Goal: Information Seeking & Learning: Compare options

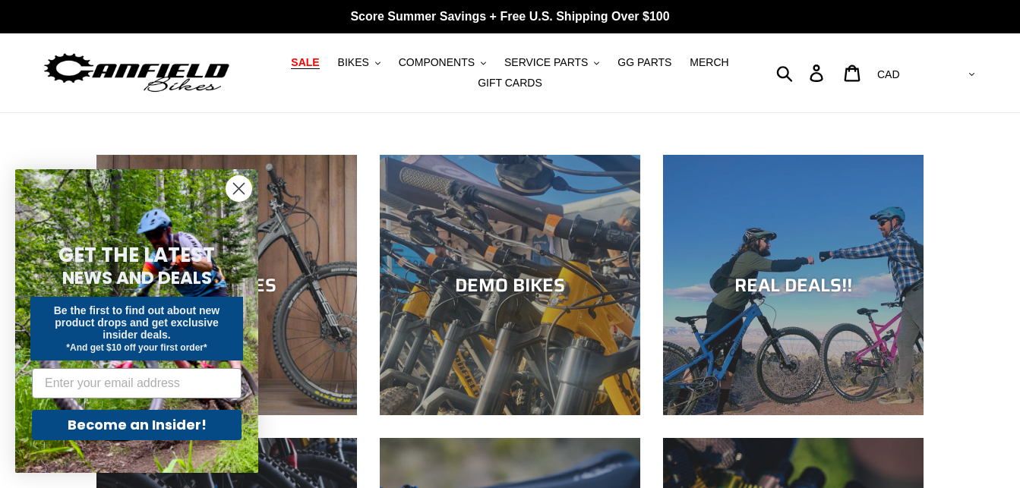
click at [319, 68] on span "SALE" at bounding box center [305, 62] width 28 height 13
click at [235, 185] on icon "Close dialog" at bounding box center [239, 189] width 11 height 11
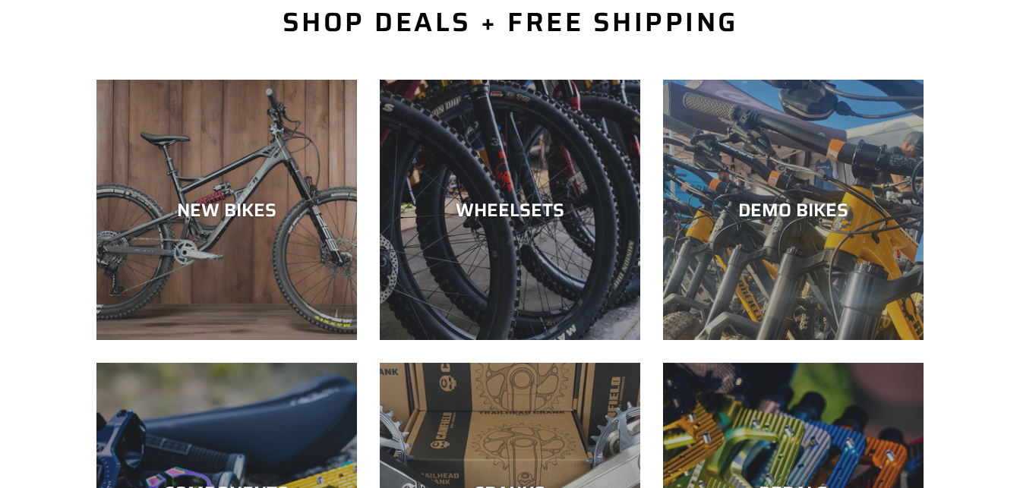
scroll to position [465, 0]
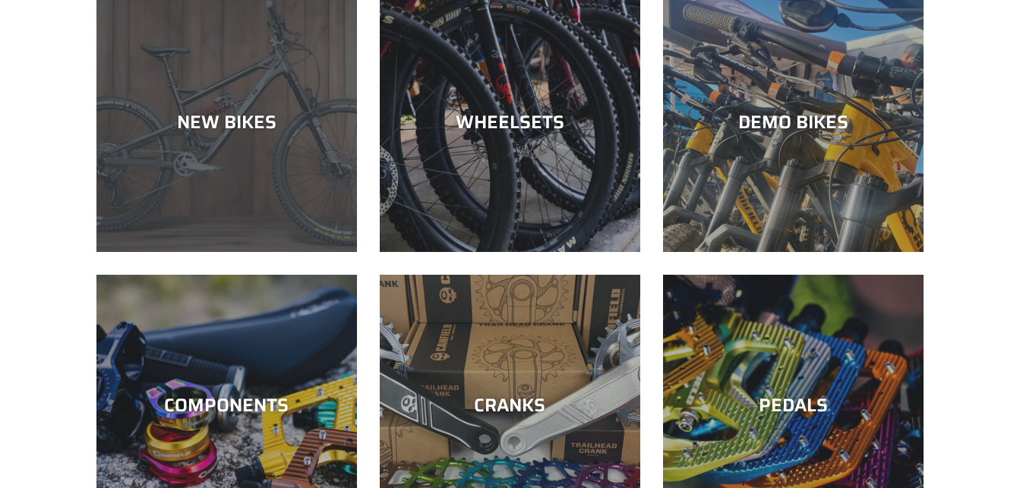
click at [224, 252] on div "NEW BIKES" at bounding box center [226, 252] width 260 height 0
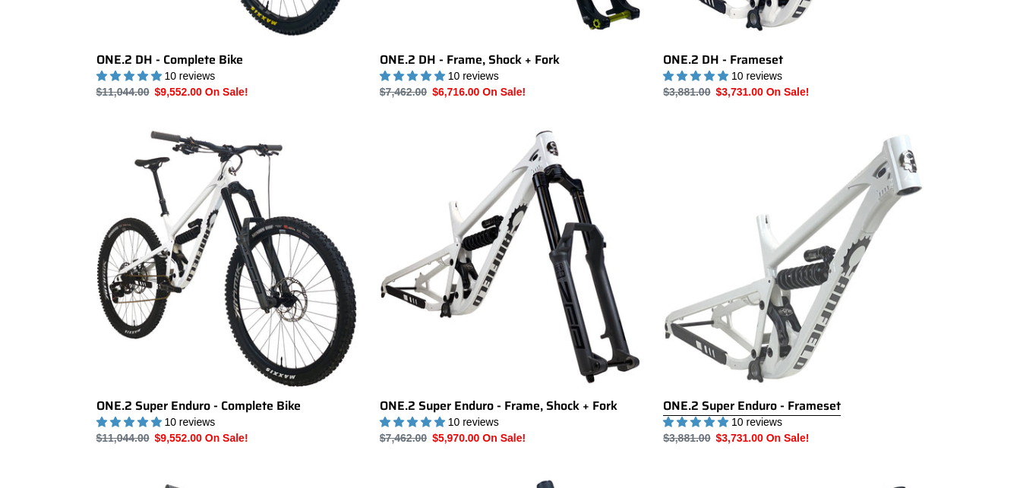
scroll to position [1084, 0]
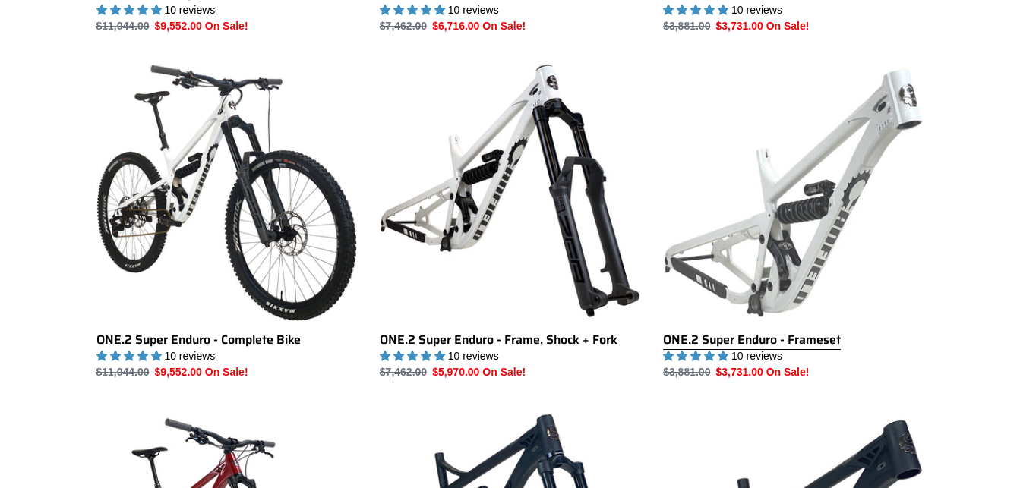
click at [837, 253] on link "ONE.2 Super Enduro - Frameset" at bounding box center [793, 221] width 260 height 320
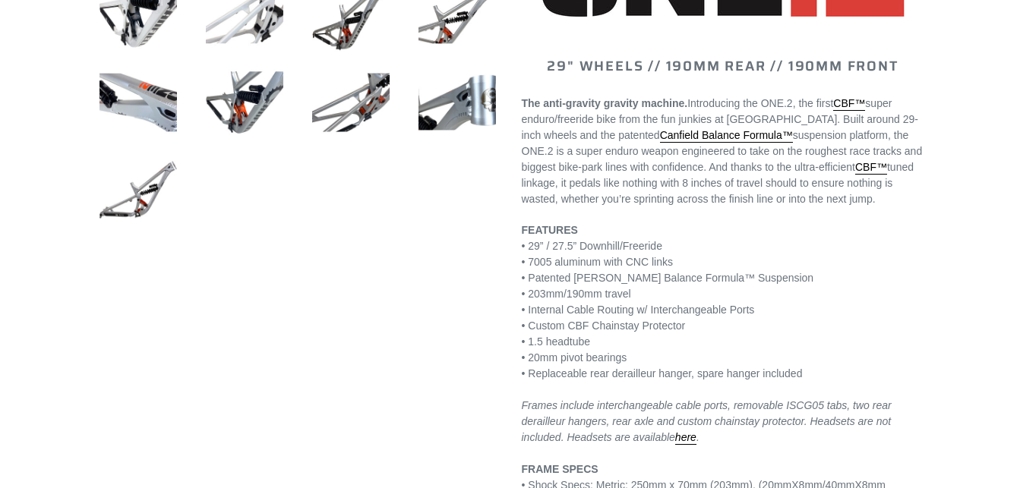
select select "highest-rating"
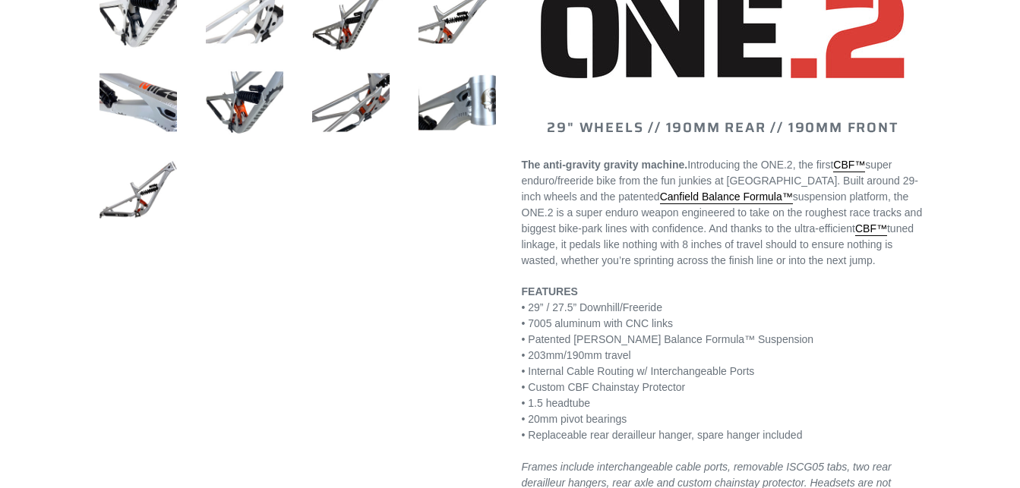
scroll to position [465, 0]
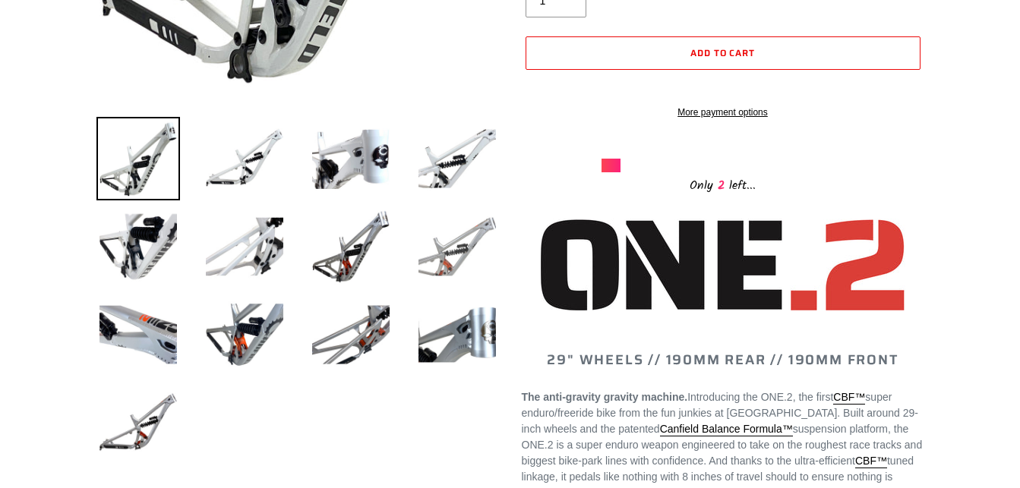
click at [462, 259] on img at bounding box center [457, 247] width 84 height 84
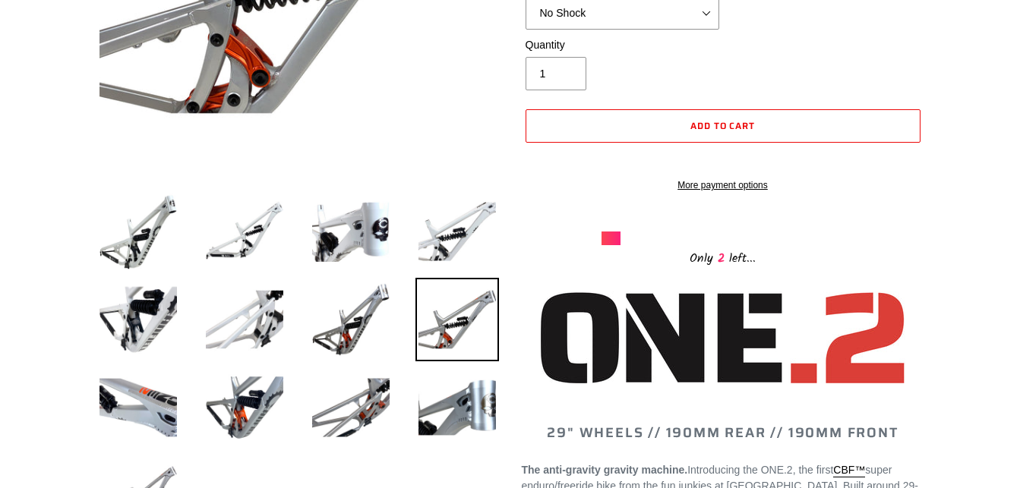
scroll to position [542, 0]
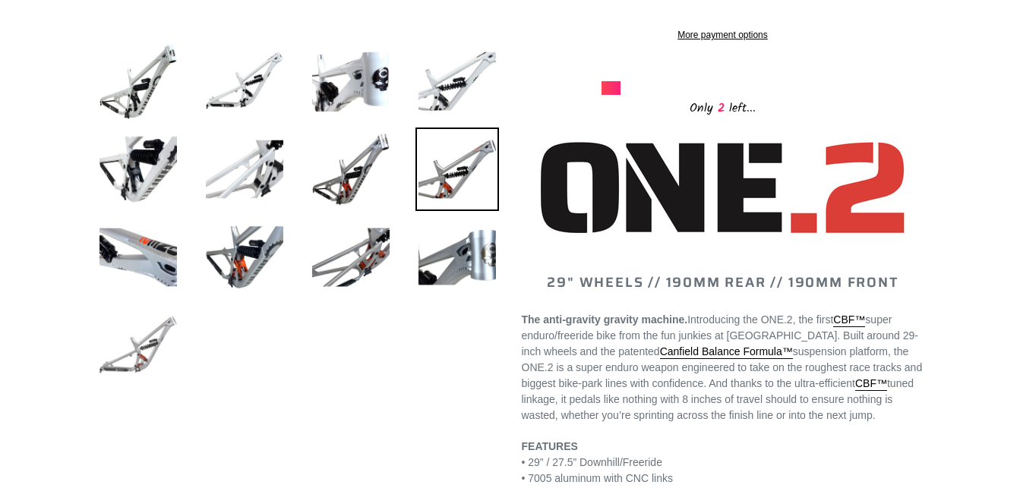
click at [149, 348] on img at bounding box center [138, 346] width 84 height 84
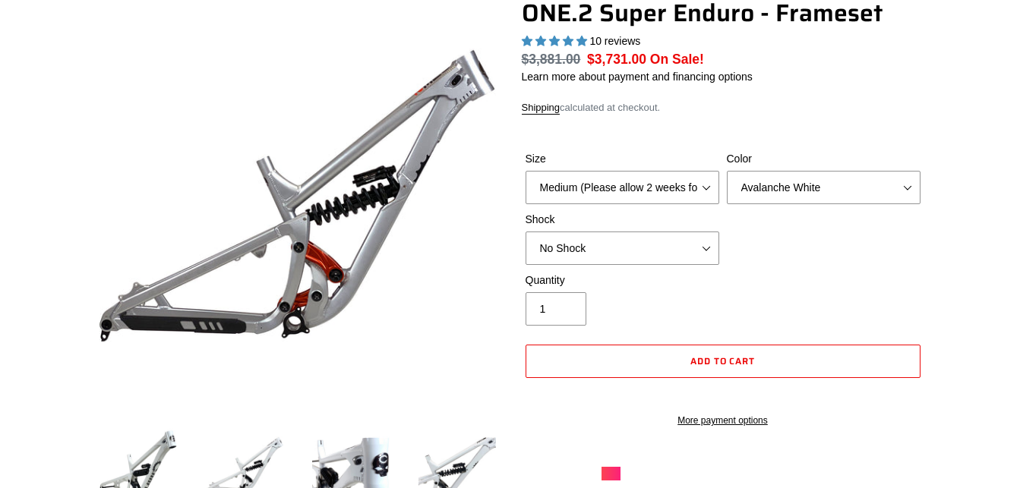
scroll to position [155, 0]
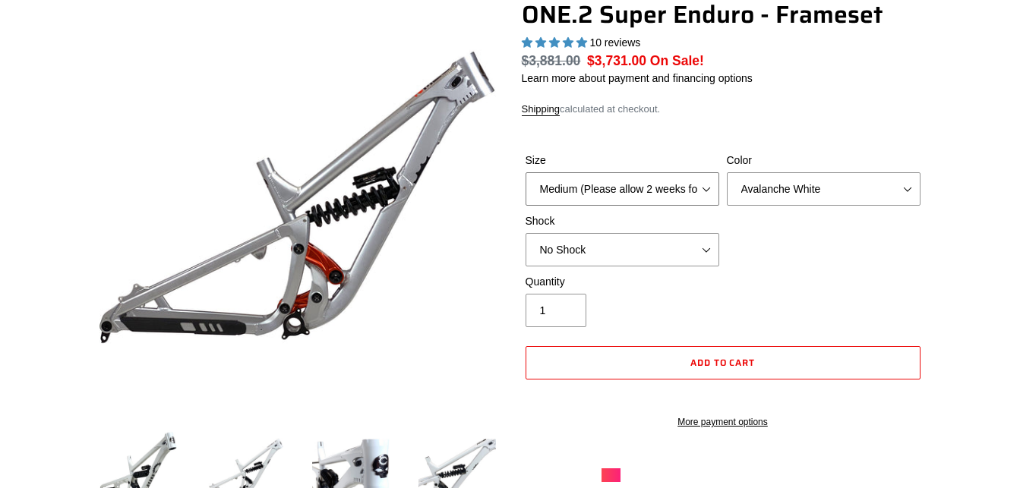
click at [525, 172] on select "Medium (Please allow 2 weeks for delivery) Large (Sold Out)" at bounding box center [622, 188] width 194 height 33
click at [681, 188] on select "Medium (Please allow 2 weeks for delivery) Large (Sold Out)" at bounding box center [622, 188] width 194 height 33
click at [727, 172] on select "Avalanche White Bentonite Grey" at bounding box center [824, 188] width 194 height 33
select select "Bentonite Grey"
click option "Bentonite Grey" at bounding box center [0, 0] width 0 height 0
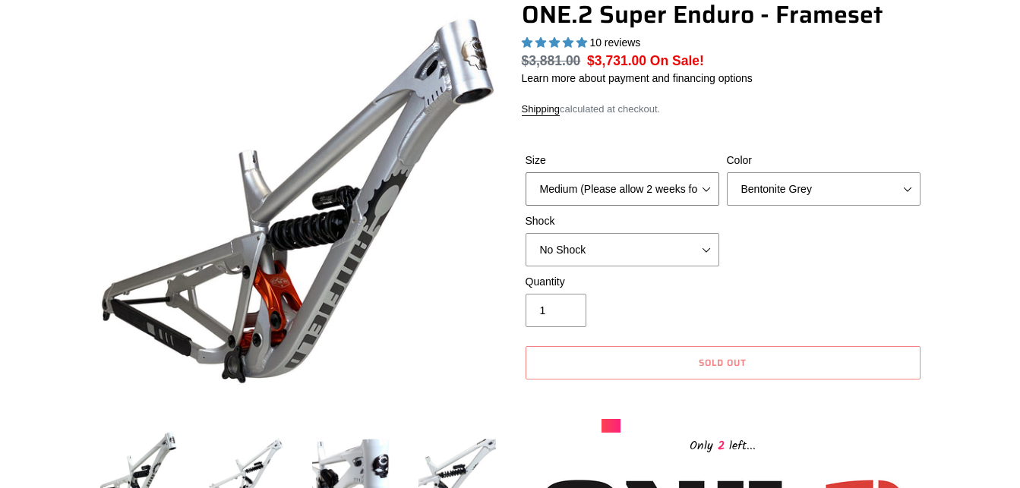
click at [525, 172] on select "Medium (Please allow 2 weeks for delivery) Large (Sold Out)" at bounding box center [622, 188] width 194 height 33
click at [863, 233] on div "Size Medium (Please allow 2 weeks for delivery) Large (Sold Out) Color Avalanch…" at bounding box center [723, 213] width 402 height 121
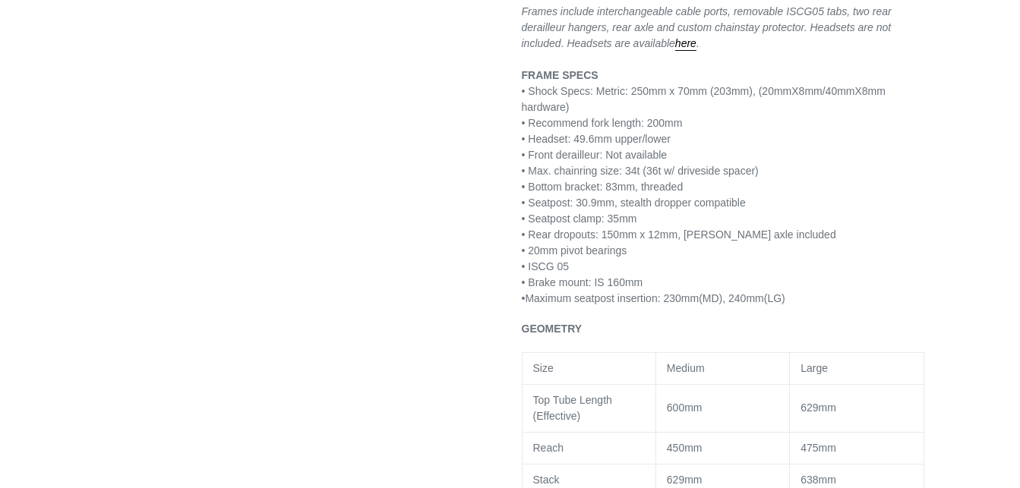
scroll to position [1239, 0]
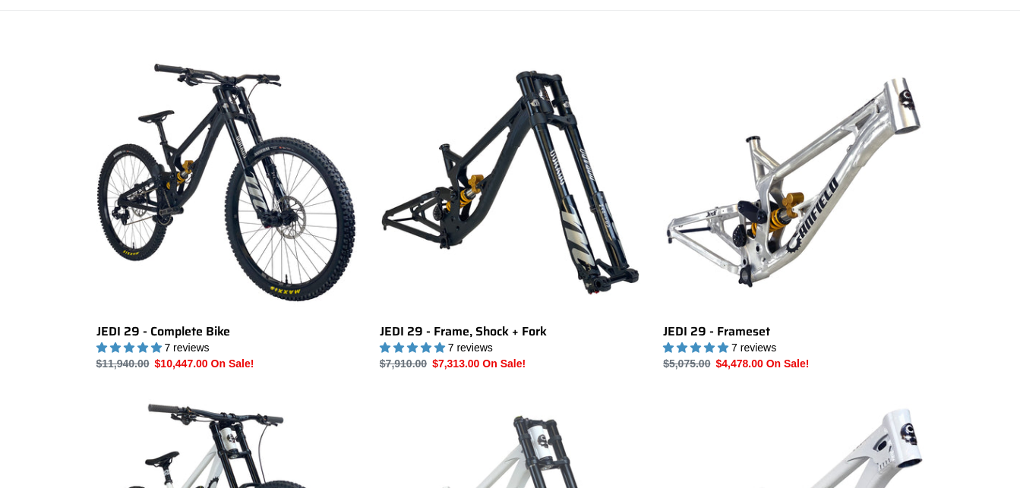
scroll to position [387, 0]
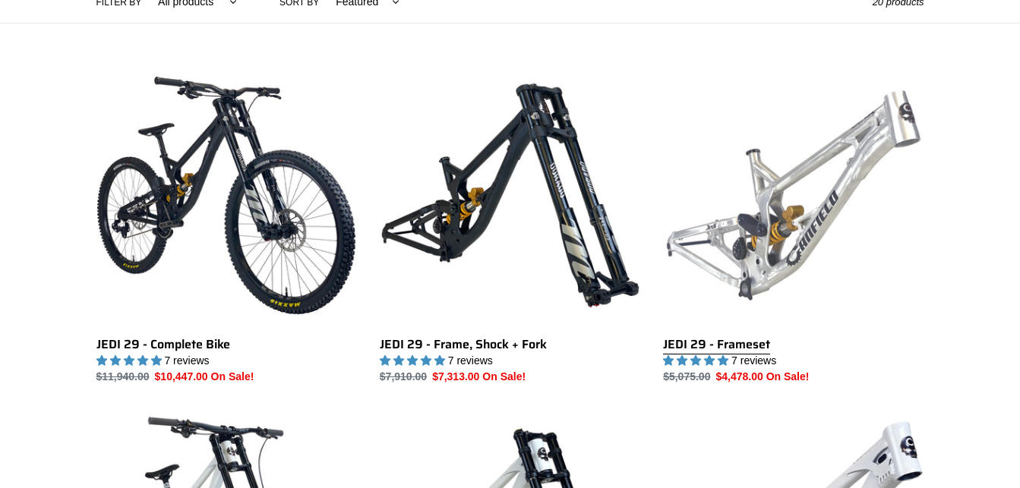
click at [855, 292] on link "JEDI 29 - Frameset" at bounding box center [793, 225] width 260 height 320
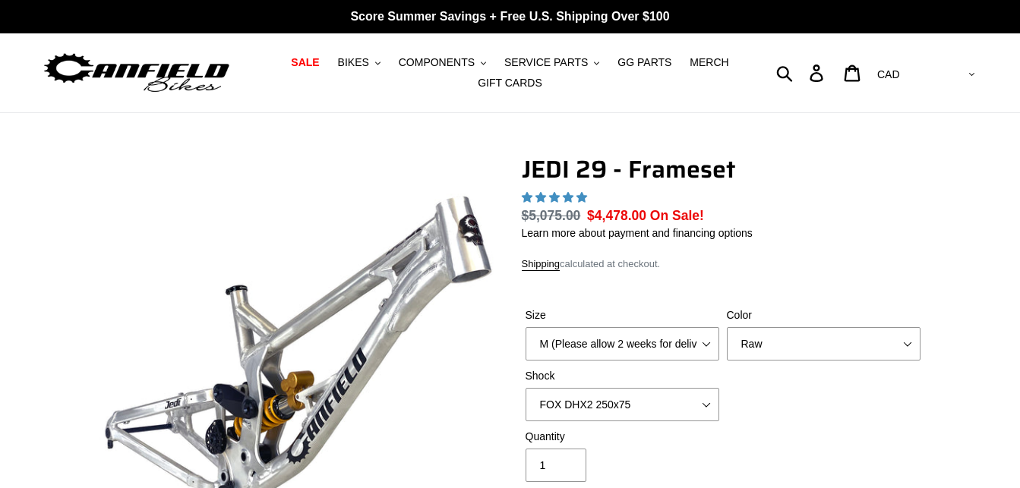
scroll to position [77, 0]
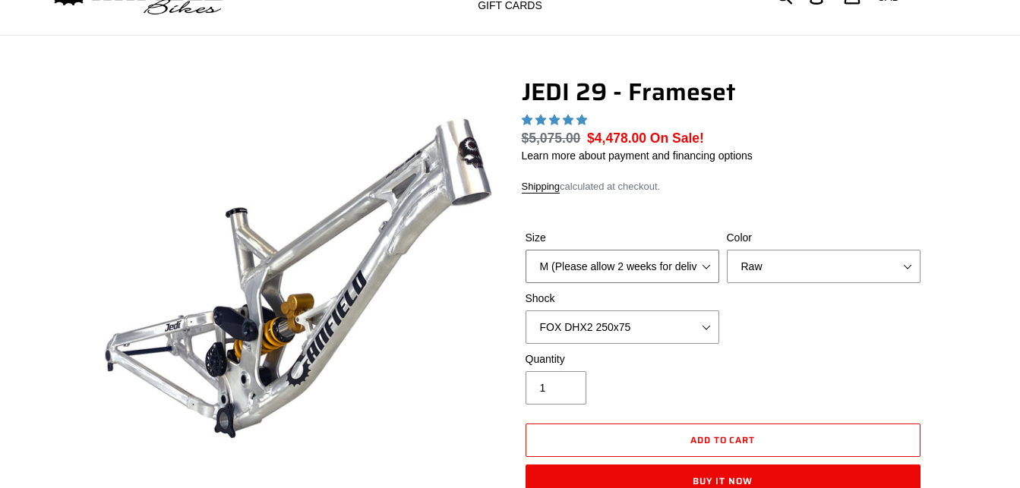
click at [525, 250] on select "M (Please allow 2 weeks for delivery) L (Please allow 2 weeks for delivery) XL" at bounding box center [622, 266] width 194 height 33
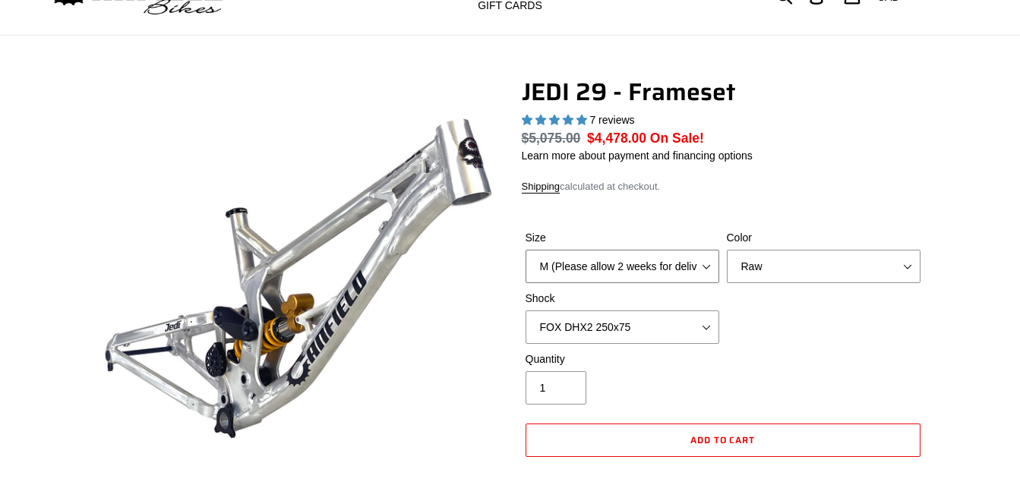
select select "highest-rating"
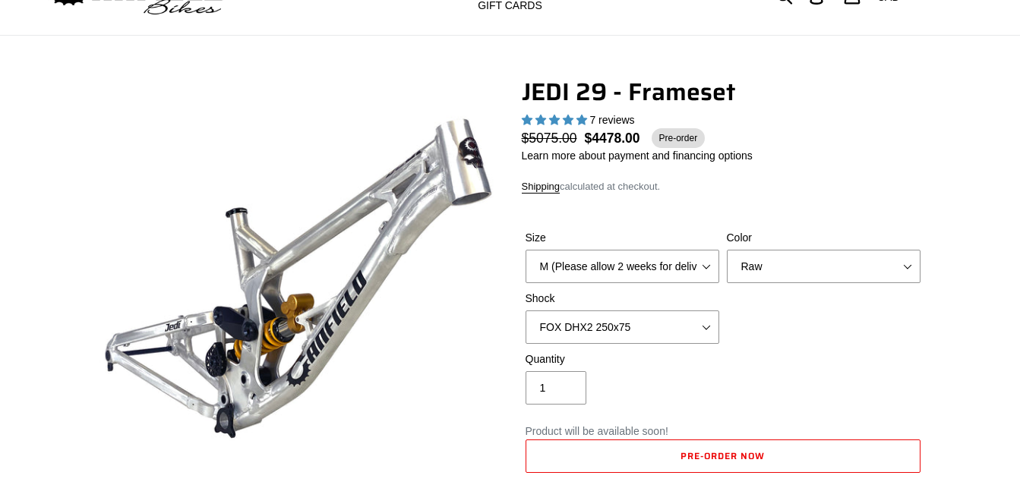
click at [821, 345] on div "Size M (Please allow 2 weeks for delivery) L (Please allow 2 weeks for delivery…" at bounding box center [723, 290] width 402 height 121
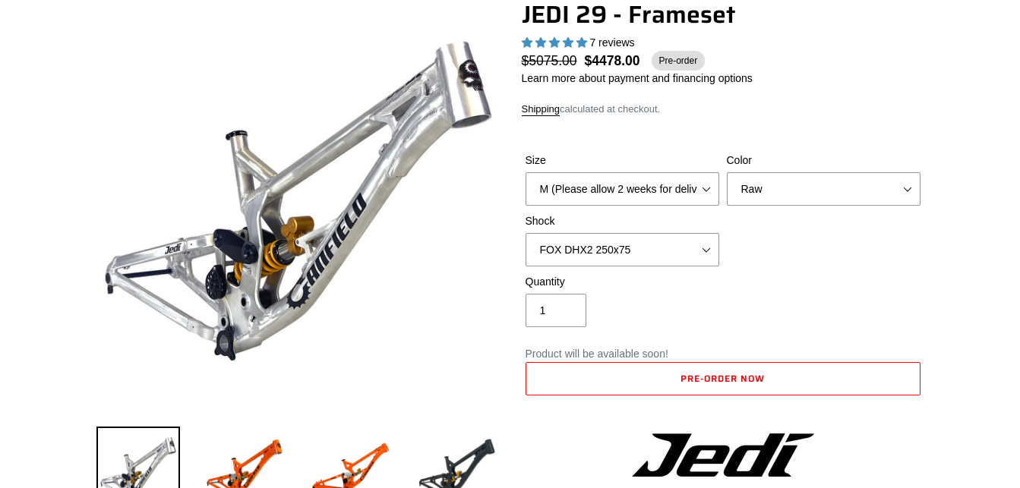
scroll to position [310, 0]
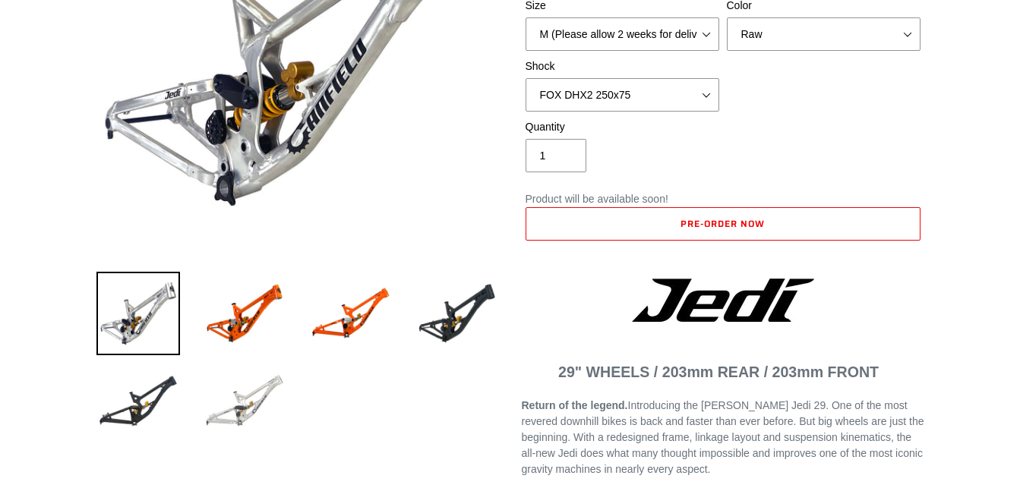
click at [240, 410] on img at bounding box center [245, 402] width 84 height 84
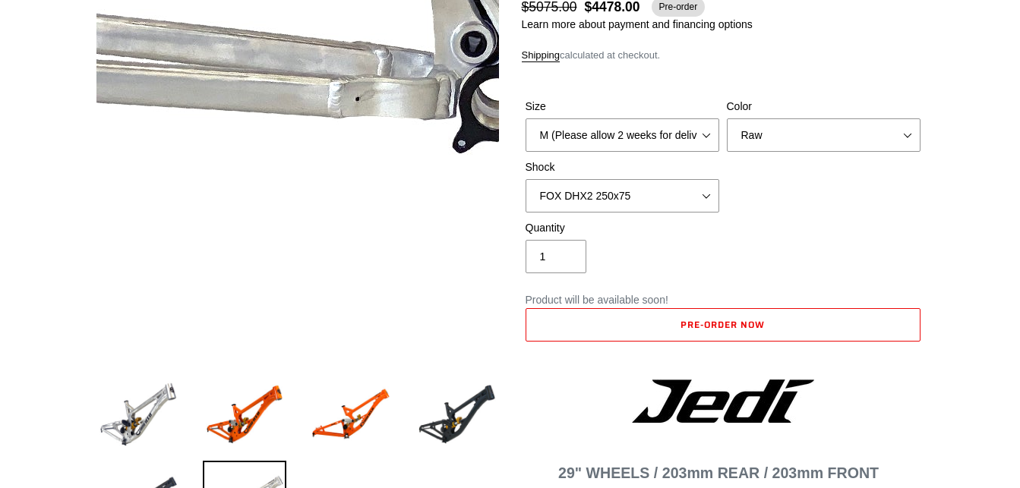
scroll to position [232, 0]
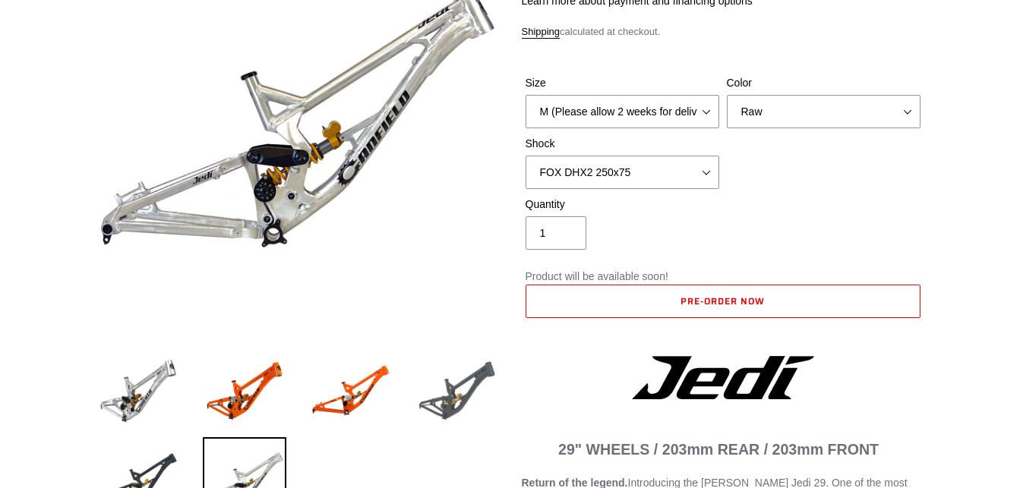
click at [457, 399] on img at bounding box center [457, 391] width 84 height 84
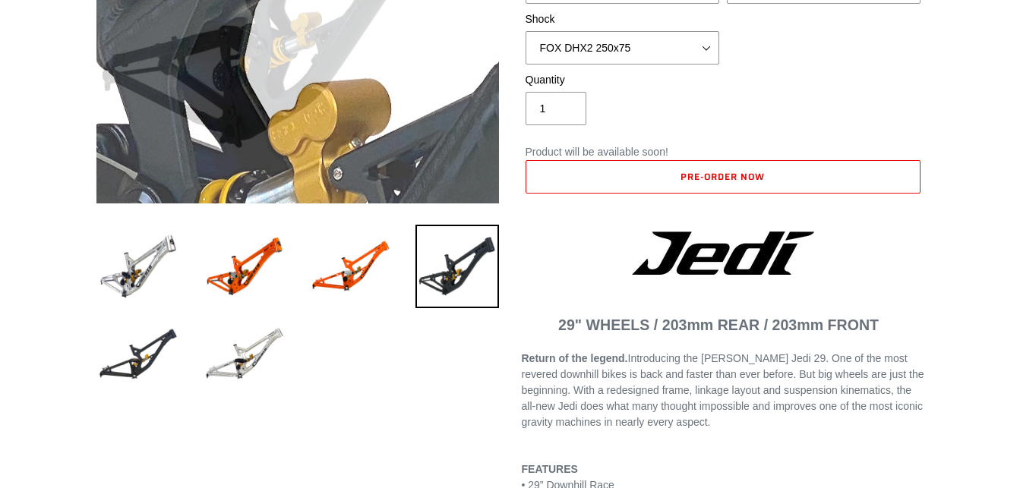
scroll to position [387, 0]
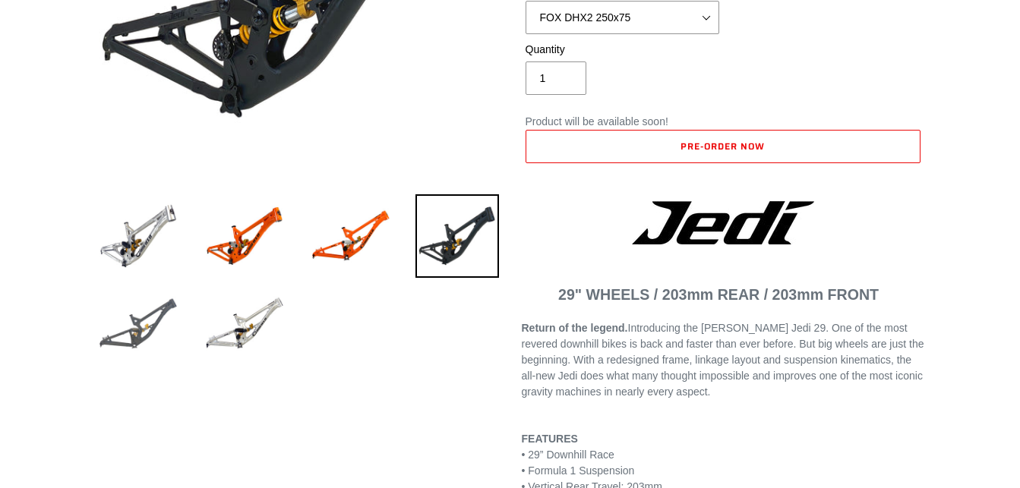
click at [143, 320] on img at bounding box center [138, 324] width 84 height 84
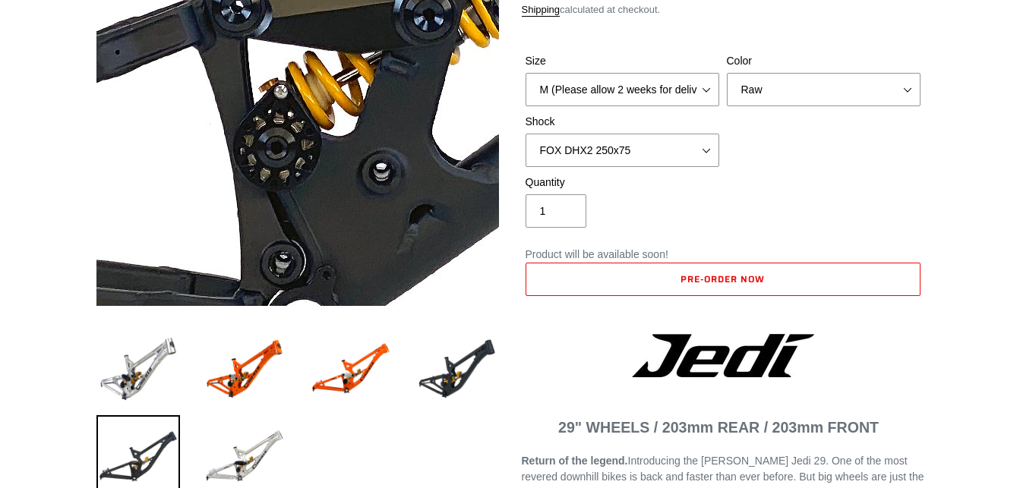
scroll to position [77, 0]
